Goal: Information Seeking & Learning: Learn about a topic

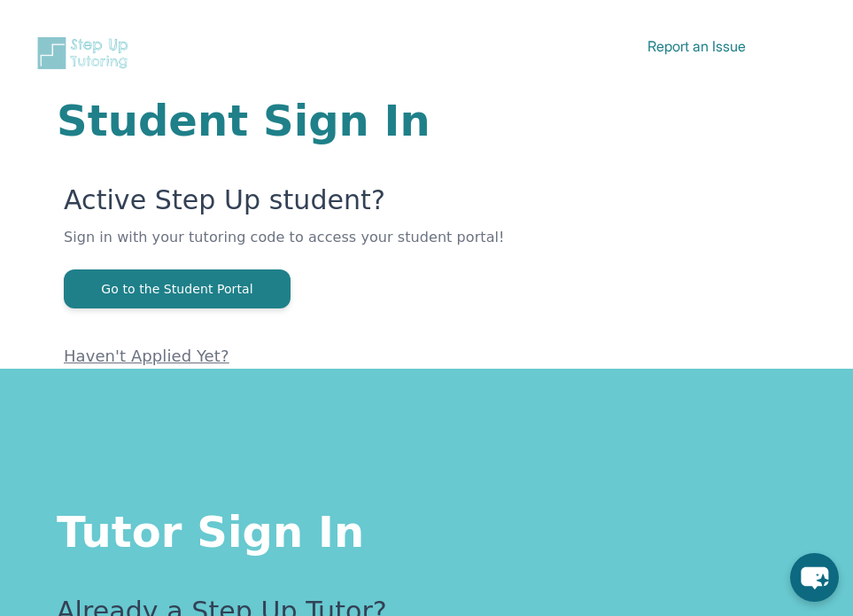
scroll to position [128, 0]
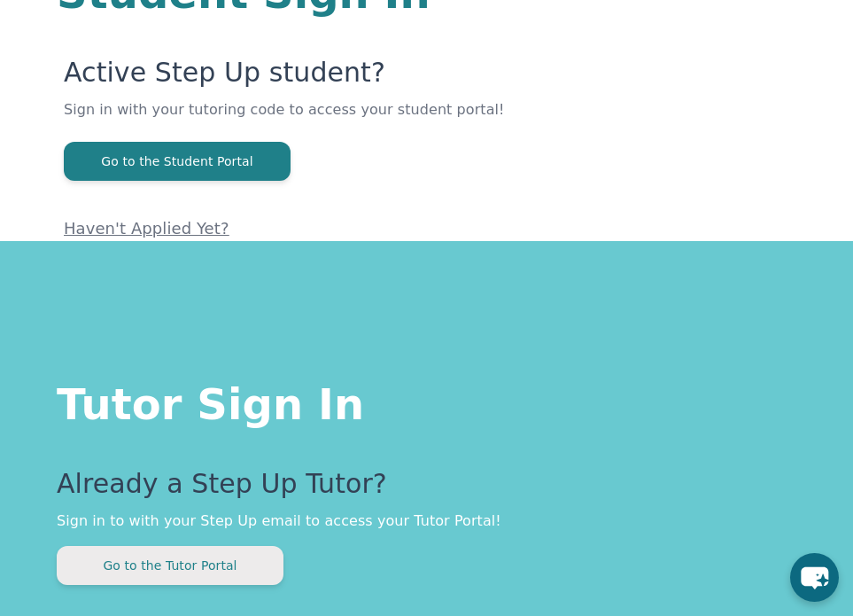
click at [211, 571] on button "Go to the Tutor Portal" at bounding box center [170, 565] width 227 height 39
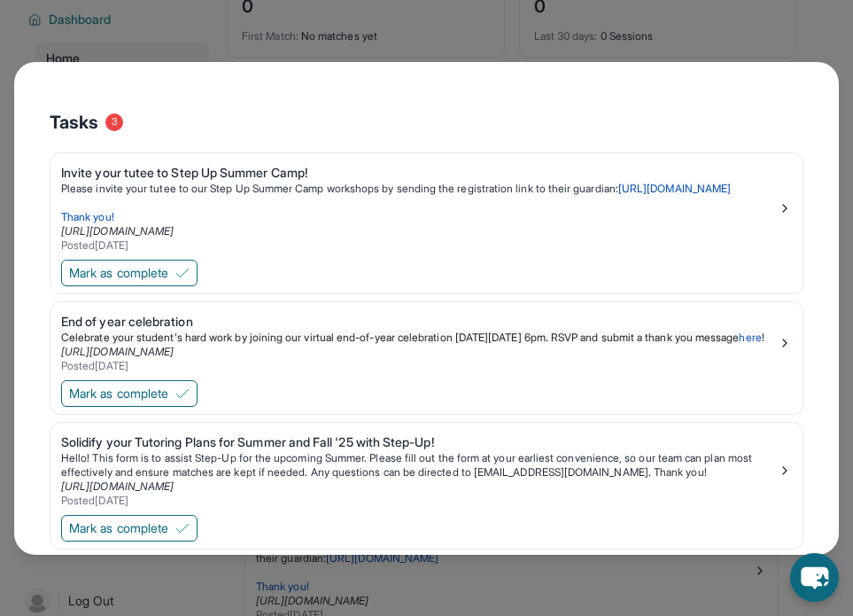
scroll to position [258, 0]
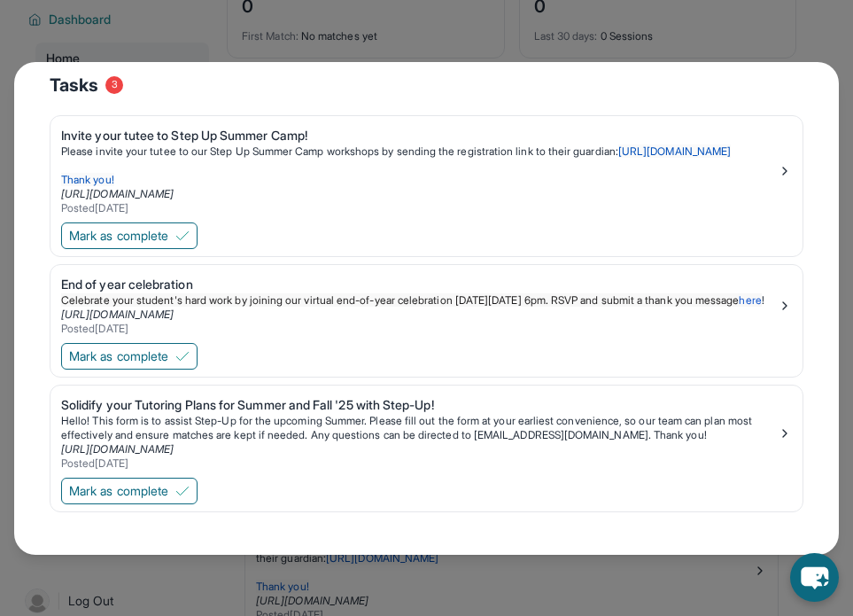
click at [796, 32] on div "What's New [DATE] Unread Happy [DATE]! [PERSON_NAME] as read Happy [DATE] from …" at bounding box center [426, 308] width 853 height 616
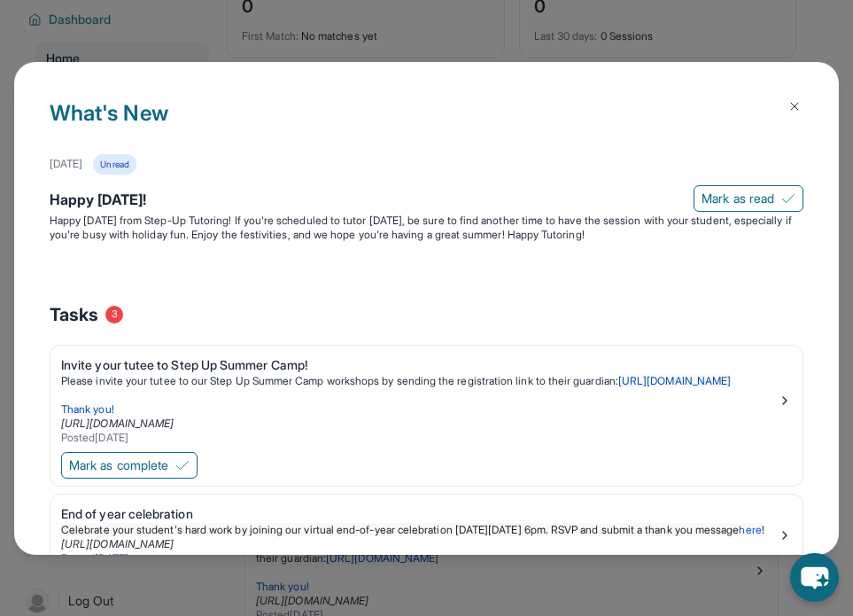
click at [797, 105] on img at bounding box center [794, 106] width 14 height 14
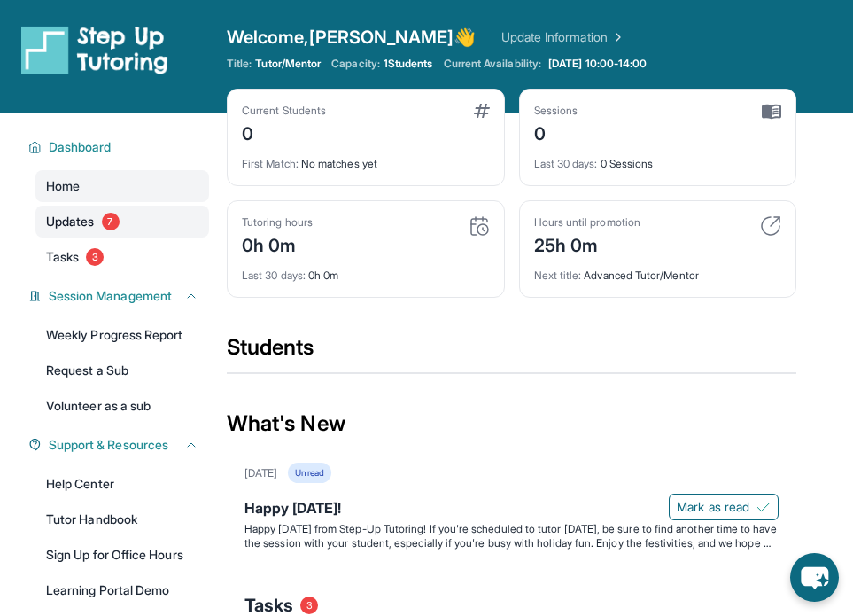
click at [90, 219] on span "Updates" at bounding box center [70, 222] width 49 height 18
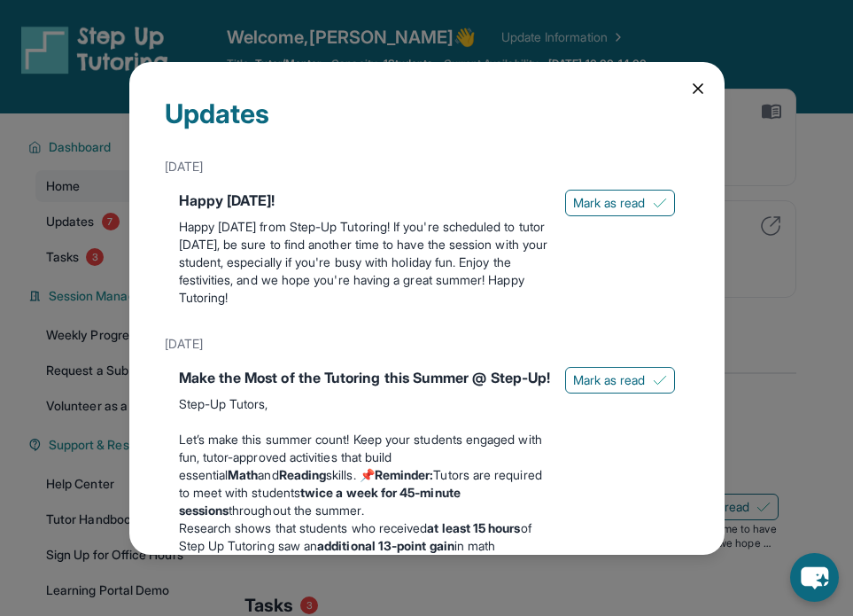
click at [697, 88] on icon at bounding box center [698, 88] width 9 height 9
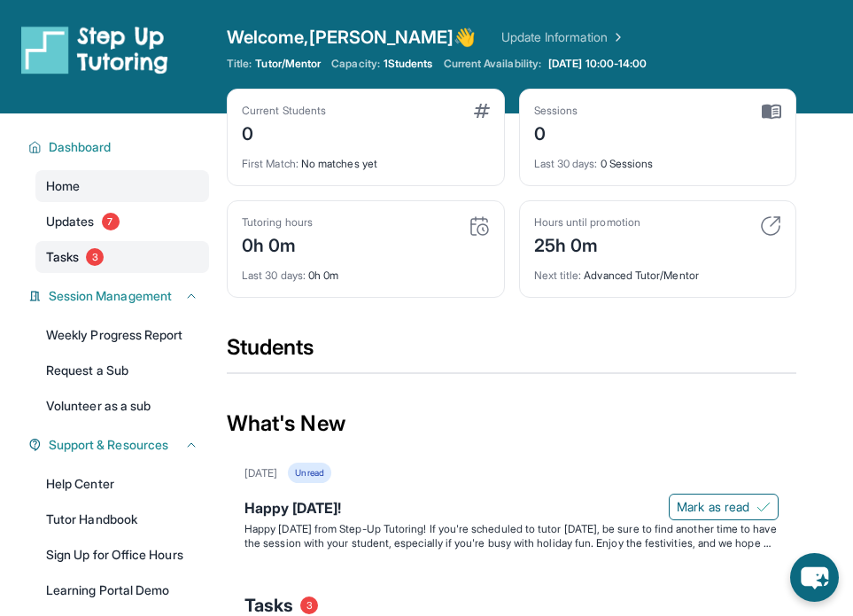
click at [66, 258] on span "Tasks" at bounding box center [62, 257] width 33 height 18
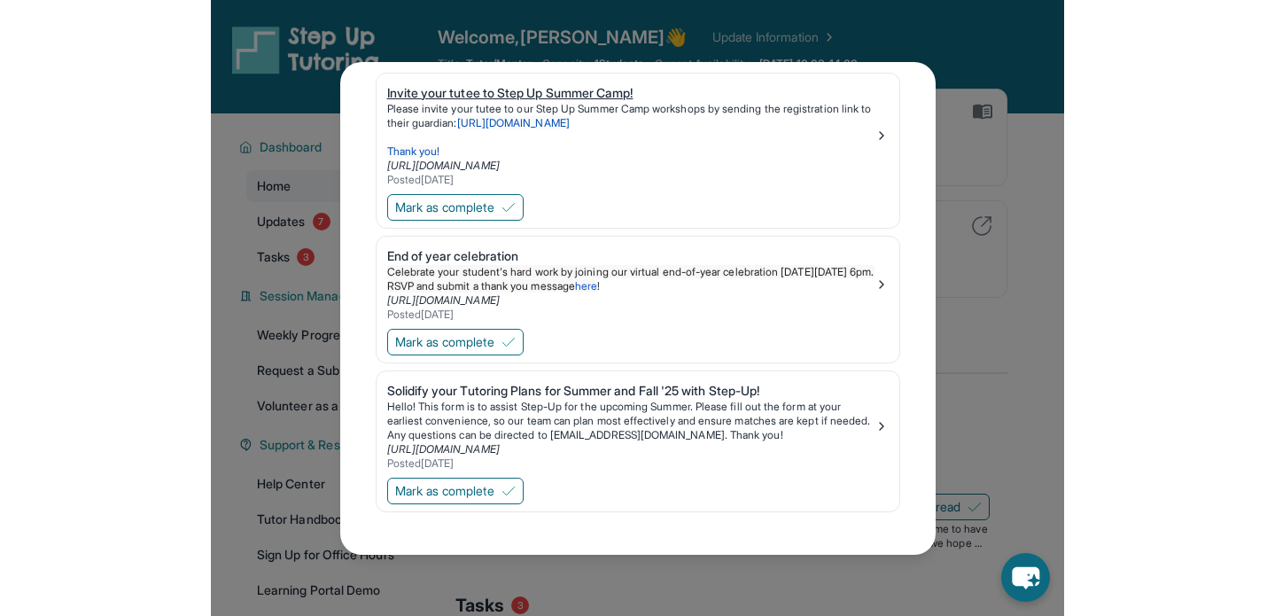
scroll to position [155, 0]
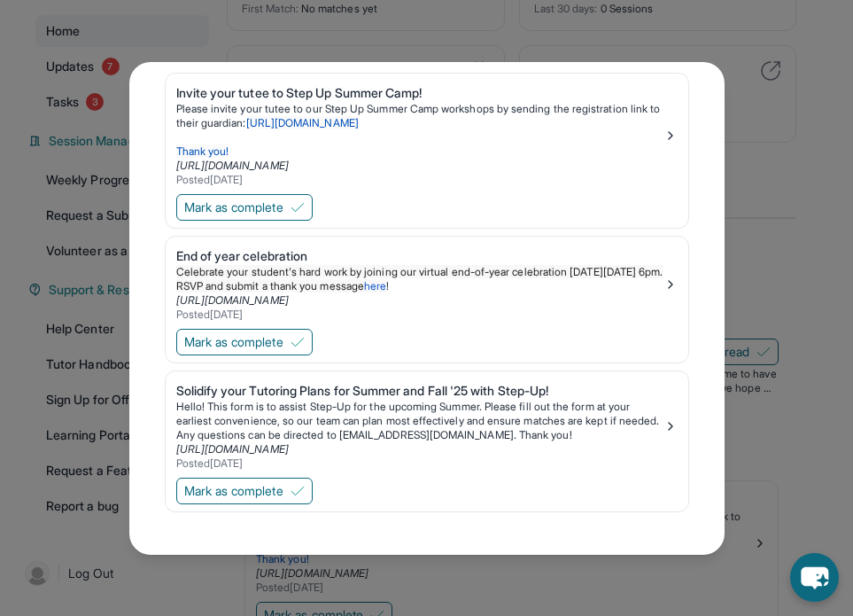
click at [787, 180] on div "Tasks Invite your tutee to Step Up Summer Camp! Please invite your tutee to our…" at bounding box center [426, 308] width 853 height 616
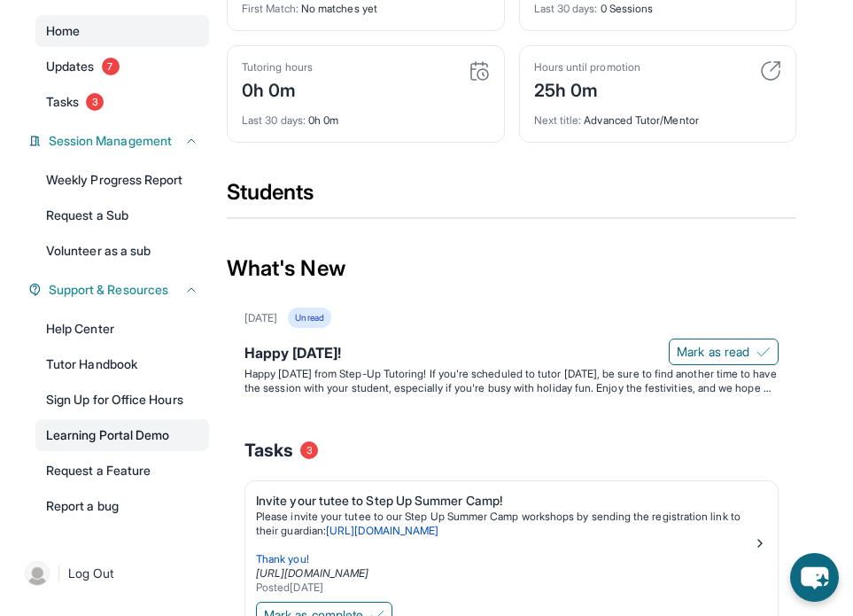
click at [86, 438] on link "Learning Portal Demo" at bounding box center [122, 435] width 174 height 32
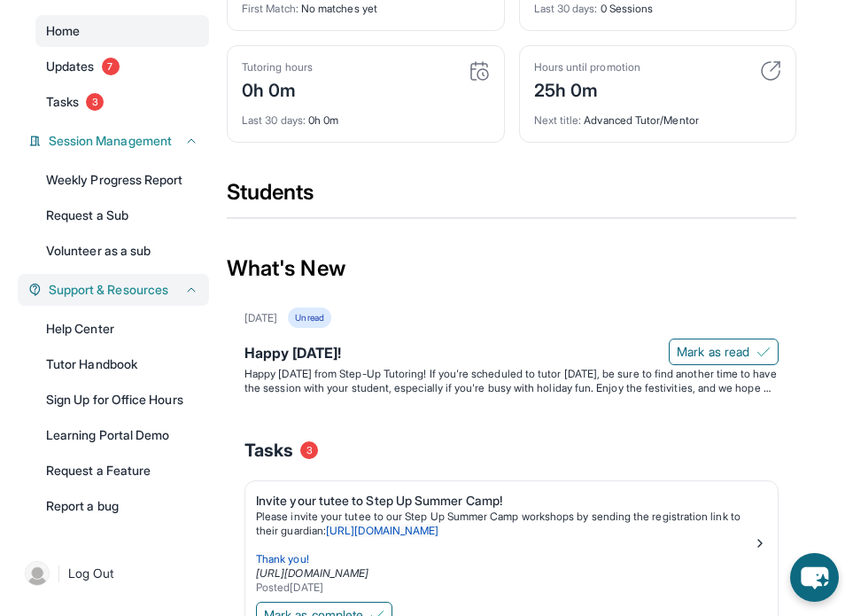
click at [95, 291] on span "Support & Resources" at bounding box center [109, 290] width 120 height 18
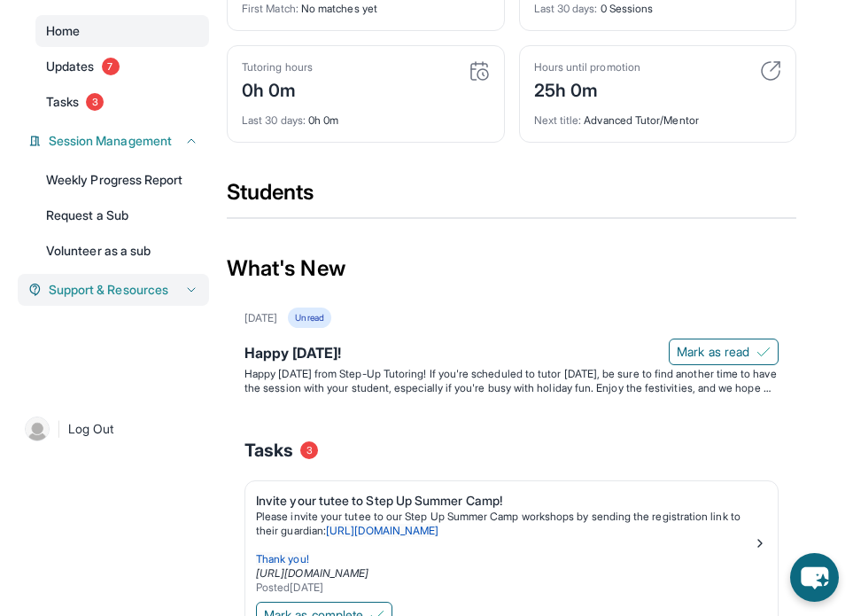
click at [95, 292] on span "Support & Resources" at bounding box center [109, 290] width 120 height 18
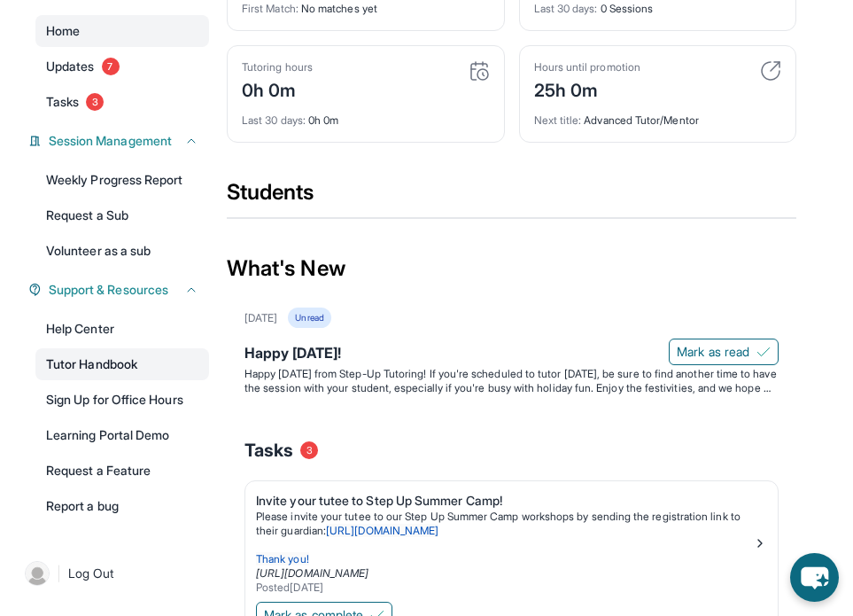
click at [116, 353] on link "Tutor Handbook" at bounding box center [122, 364] width 174 height 32
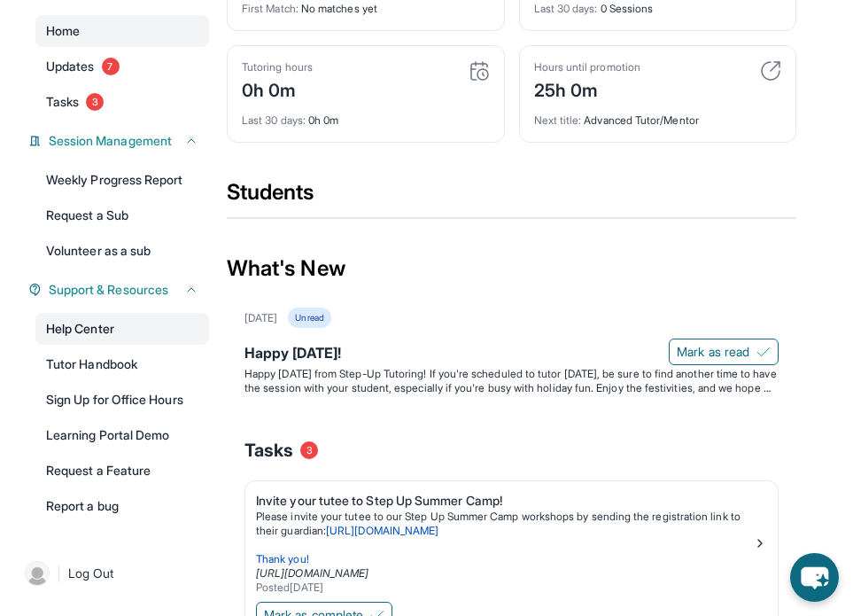
click at [97, 335] on link "Help Center" at bounding box center [122, 329] width 174 height 32
